Goal: Transaction & Acquisition: Purchase product/service

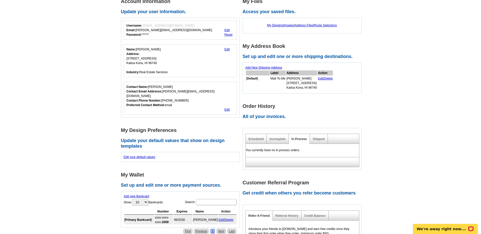
scroll to position [76, 0]
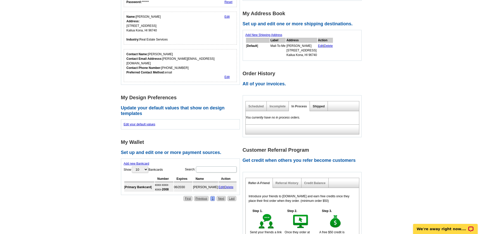
click at [317, 108] on link "Shipped" at bounding box center [318, 107] width 12 height 4
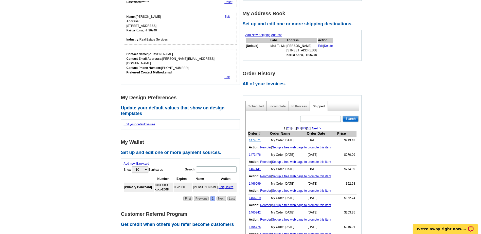
click at [256, 141] on link "1474571" at bounding box center [255, 141] width 12 height 4
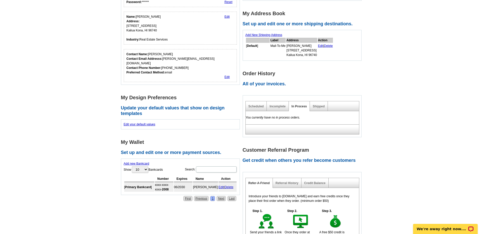
click at [317, 104] on div "Shipped" at bounding box center [319, 106] width 18 height 10
click at [317, 105] on div "Shipped" at bounding box center [319, 106] width 18 height 10
click at [317, 107] on link "Shipped" at bounding box center [318, 107] width 12 height 4
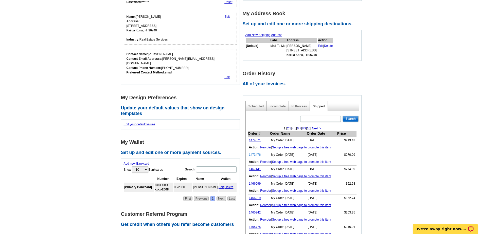
click at [254, 156] on link "1473476" at bounding box center [255, 155] width 12 height 4
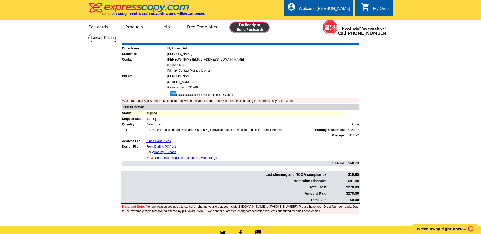
click at [239, 28] on link at bounding box center [249, 27] width 39 height 10
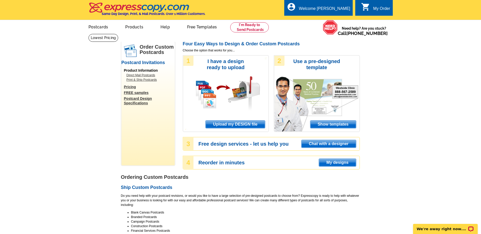
click at [227, 126] on span "Upload my DESIGN file" at bounding box center [235, 125] width 59 height 8
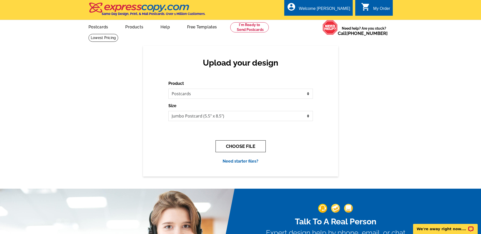
click at [228, 144] on button "CHOOSE FILE" at bounding box center [240, 146] width 50 height 12
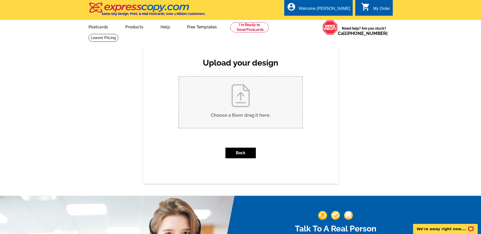
click at [225, 119] on input "Choose a file or drag it here ." at bounding box center [240, 102] width 123 height 51
type input "C:\fakepath\Darling PC front SOLD 100925.pdf"
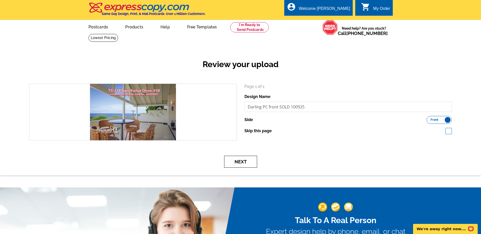
click at [248, 159] on button "Next" at bounding box center [240, 162] width 33 height 12
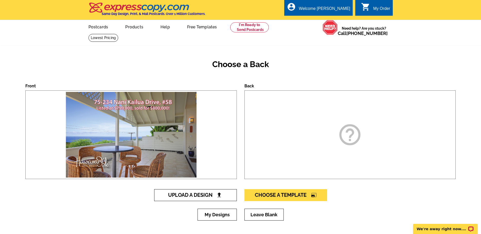
click at [199, 195] on span "Upload A Design" at bounding box center [195, 195] width 54 height 6
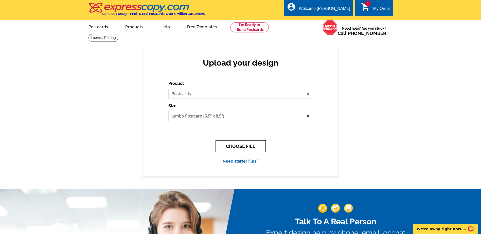
click at [232, 146] on button "CHOOSE FILE" at bounding box center [240, 146] width 50 height 12
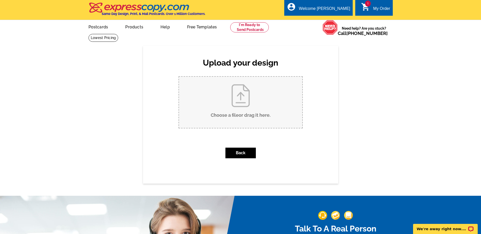
click at [234, 114] on input "Choose a file or drag it here ." at bounding box center [240, 102] width 123 height 51
type input "C:\fakepath\Darling PC back SOLD 100925.pdf"
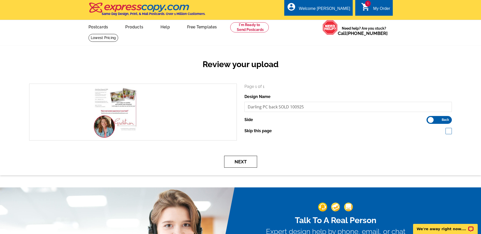
click at [237, 161] on button "Next" at bounding box center [240, 162] width 33 height 12
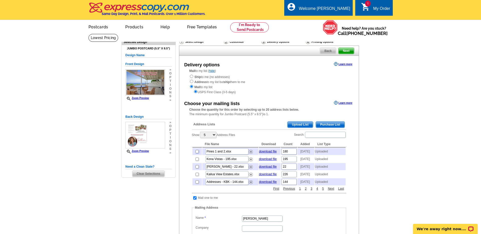
click at [196, 153] on input "checkbox" at bounding box center [196, 151] width 3 height 3
checkbox input "true"
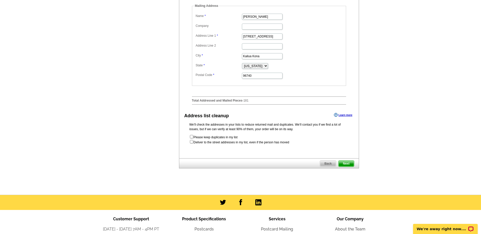
scroll to position [203, 0]
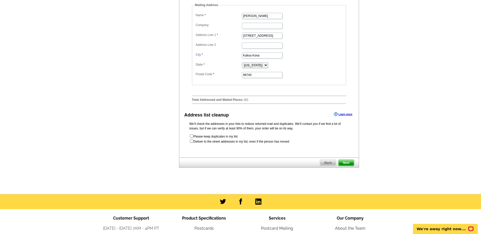
click at [346, 166] on span "Next" at bounding box center [345, 163] width 15 height 6
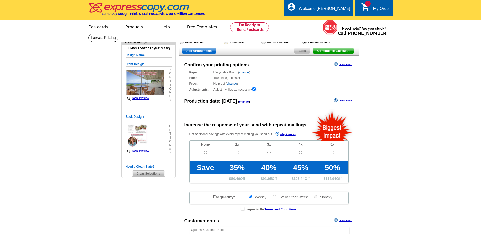
radio input "false"
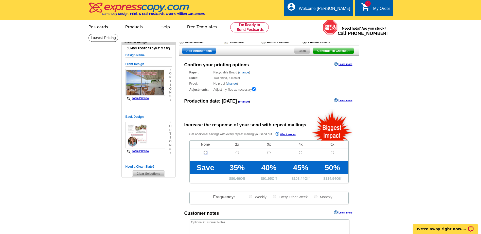
click at [204, 153] on input "radio" at bounding box center [205, 152] width 3 height 3
radio input "true"
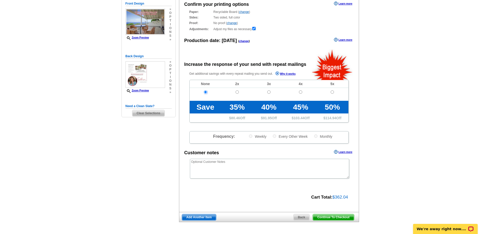
scroll to position [101, 0]
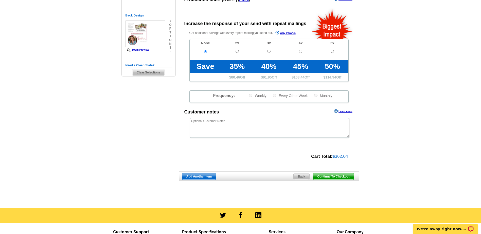
click at [322, 178] on span "Continue To Checkout" at bounding box center [333, 177] width 41 height 6
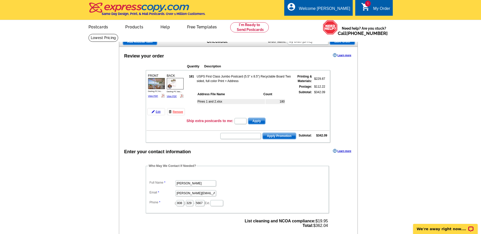
click at [273, 150] on div "Enter your contact information Learn more" at bounding box center [238, 152] width 238 height 8
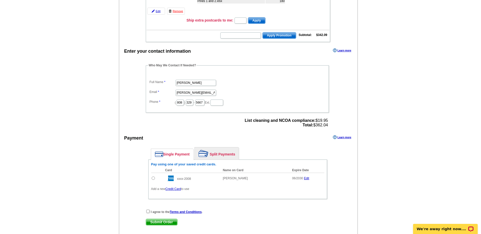
scroll to position [101, 0]
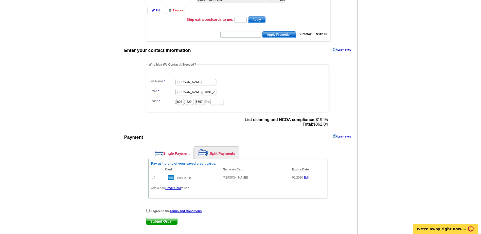
click at [152, 178] on input "radio" at bounding box center [153, 177] width 3 height 3
radio input "true"
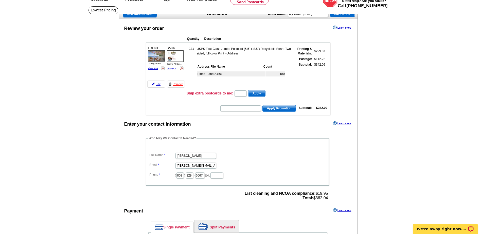
scroll to position [25, 0]
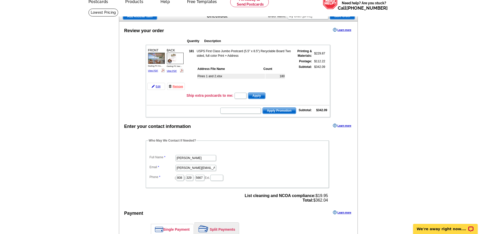
click at [300, 89] on td "Subtotal:" at bounding box center [302, 77] width 20 height 26
click at [289, 97] on td "Ship extra postcards to me: Apply" at bounding box center [257, 96] width 143 height 8
click at [292, 93] on td "Ship extra postcards to me: Apply" at bounding box center [257, 96] width 143 height 8
click at [237, 93] on form "Apply" at bounding box center [249, 95] width 31 height 7
click at [231, 108] on form "Apply Promotion" at bounding box center [258, 110] width 76 height 7
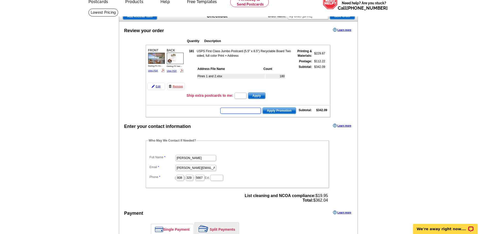
click at [231, 111] on input "text" at bounding box center [240, 111] width 41 height 6
type input "hurry40"
click at [262, 107] on button "Apply Promotion" at bounding box center [279, 110] width 34 height 7
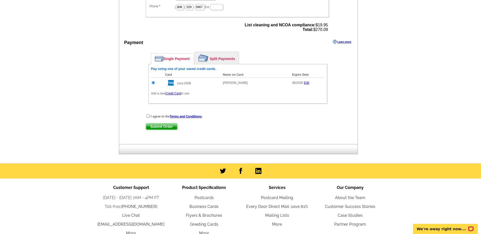
scroll to position [228, 0]
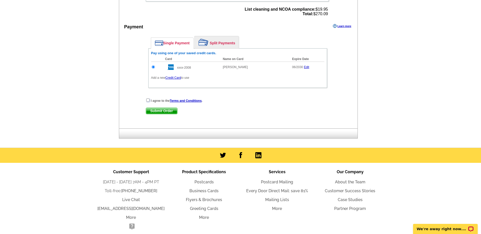
click at [147, 100] on input "checkbox" at bounding box center [147, 100] width 3 height 3
checkbox input "true"
click at [158, 110] on span "Submit Order" at bounding box center [161, 111] width 31 height 6
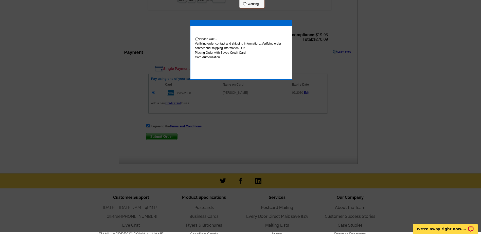
scroll to position [226, 0]
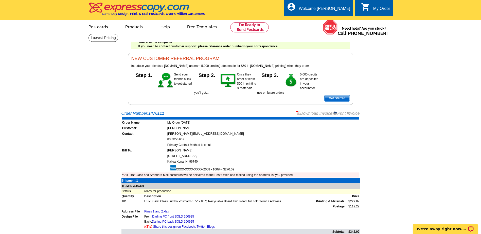
click at [302, 113] on link "Download Invoice" at bounding box center [314, 113] width 36 height 4
